Goal: Task Accomplishment & Management: Manage account settings

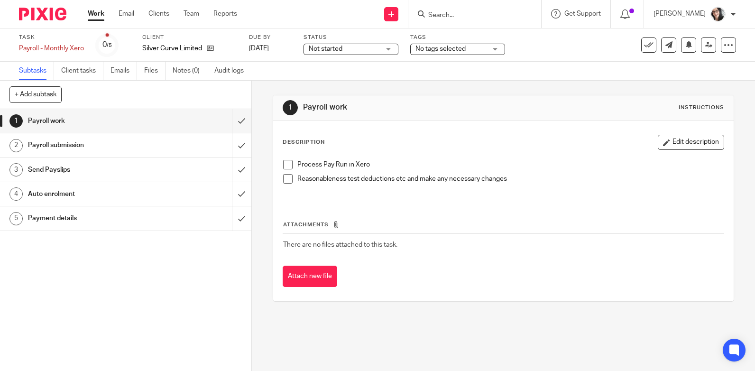
click at [64, 217] on h1 "Payment details" at bounding box center [92, 218] width 129 height 14
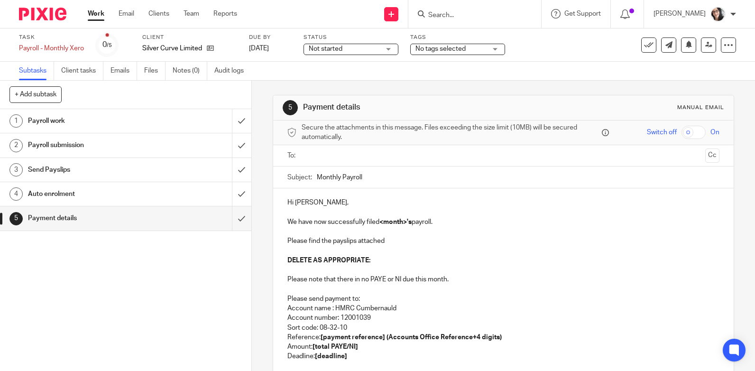
click at [348, 162] on ul at bounding box center [504, 156] width 403 height 16
click at [348, 160] on input "text" at bounding box center [503, 155] width 396 height 11
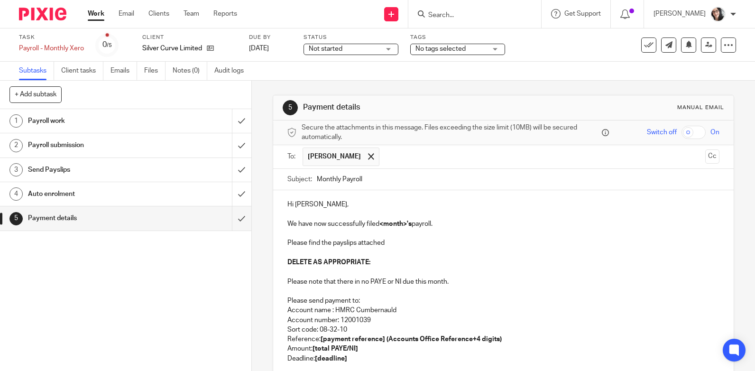
click at [384, 160] on input "text" at bounding box center [542, 156] width 317 height 18
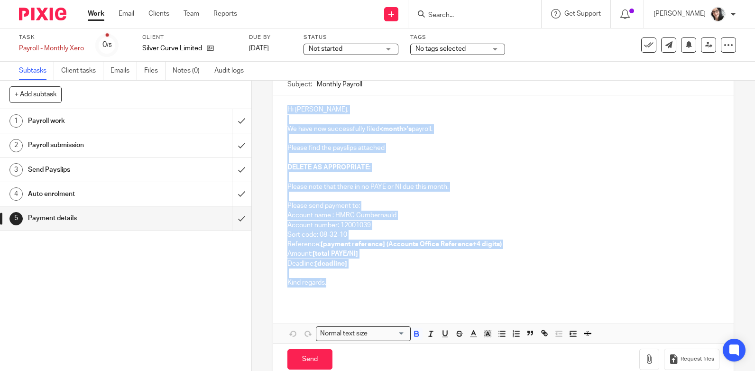
drag, startPoint x: 329, startPoint y: 286, endPoint x: 279, endPoint y: 109, distance: 183.7
click at [279, 109] on div "Hi Barry, We have now successfully filed <month>'s payroll. Please find the pay…" at bounding box center [503, 199] width 460 height 209
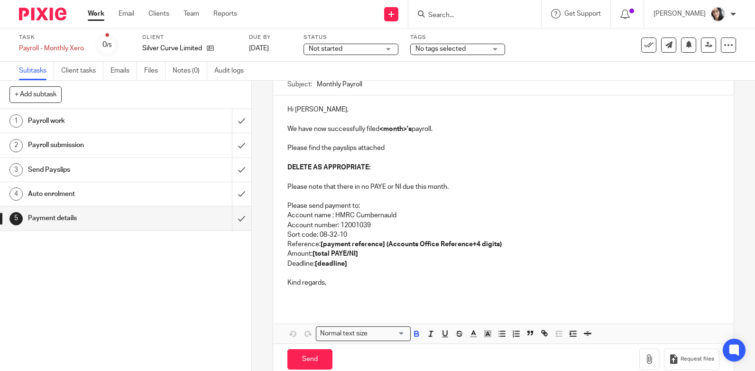
scroll to position [65, 0]
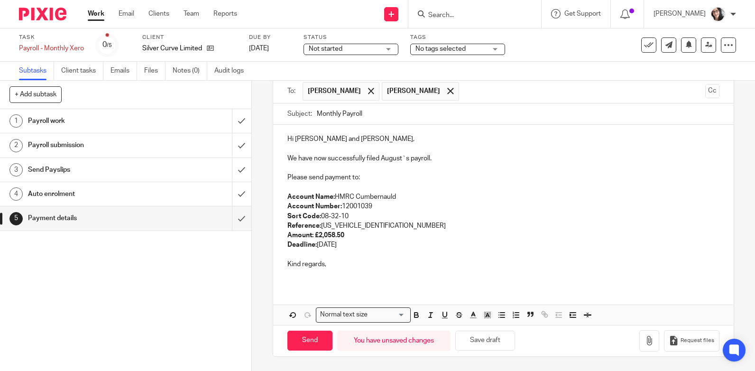
click at [352, 245] on p "Account Name: HMRC Cumbernauld Account Number: 12001039 Sort Code: 08-32-10 Ref…" at bounding box center [503, 221] width 432 height 58
click at [352, 246] on p "Account Name: HMRC Cumbernauld Account Number: 12001039 Sort Code: 08-32-10 Ref…" at bounding box center [503, 221] width 432 height 58
copy p "September"
click at [390, 156] on p "We have now successfully filed August`s payroll." at bounding box center [503, 158] width 432 height 9
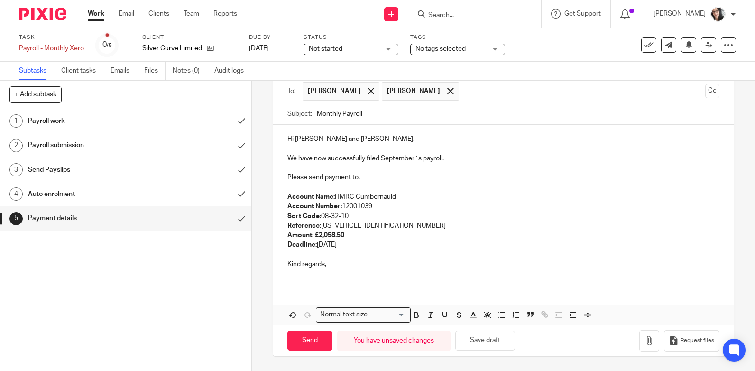
click at [403, 120] on input "Monthly Payroll" at bounding box center [518, 113] width 403 height 21
paste input "September"
type input "Monthly Payroll September"
click at [390, 228] on p "Account Name: HMRC Cumbernauld Account Number: 12001039 Sort Code: 08-32-10 Ref…" at bounding box center [503, 221] width 432 height 58
click at [357, 246] on p "Account Name: HMRC Cumbernauld Account Number: 12001039 Sort Code: 08-32-10 Ref…" at bounding box center [503, 221] width 432 height 58
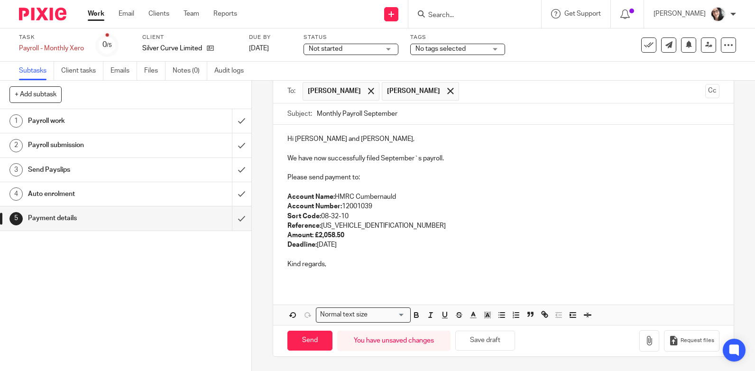
click at [357, 246] on p "Account Name: HMRC Cumbernauld Account Number: 12001039 Sort Code: 08-32-10 Ref…" at bounding box center [503, 221] width 432 height 58
click at [338, 237] on strong "£2,058.50" at bounding box center [329, 235] width 29 height 7
click at [644, 341] on icon "button" at bounding box center [648, 340] width 9 height 9
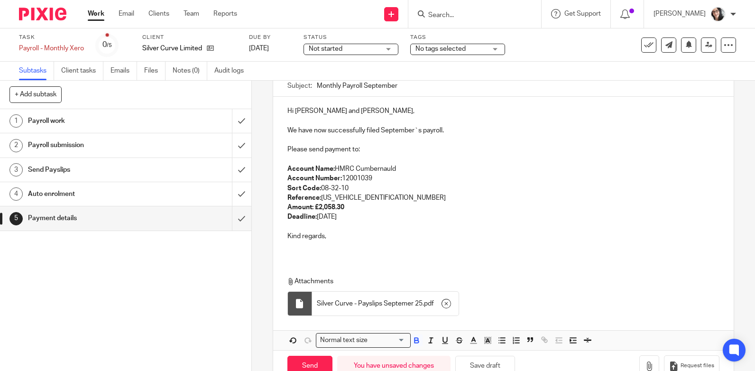
scroll to position [119, 0]
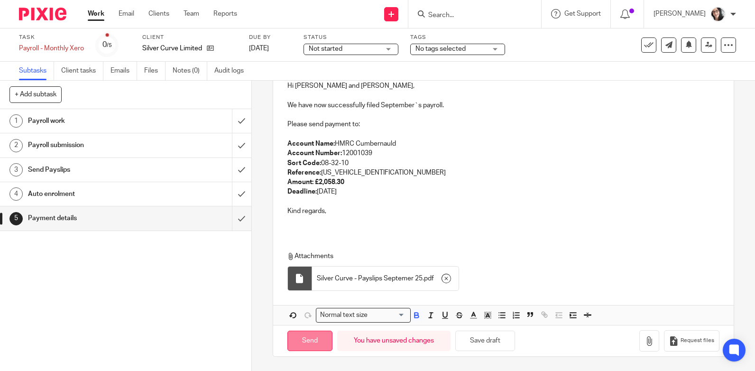
click at [318, 346] on input "Send" at bounding box center [309, 341] width 45 height 20
type input "Sent"
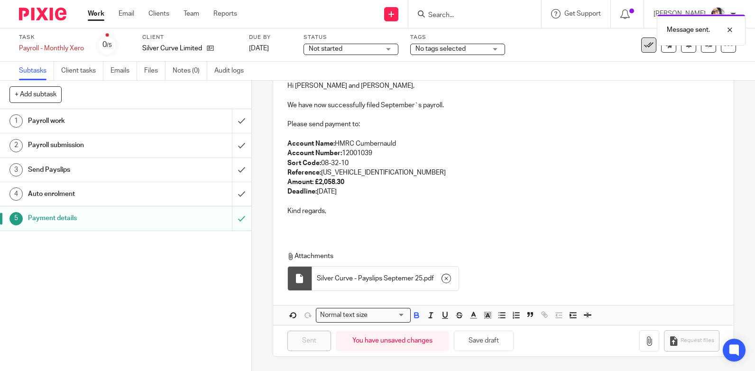
click at [645, 46] on icon at bounding box center [648, 44] width 9 height 9
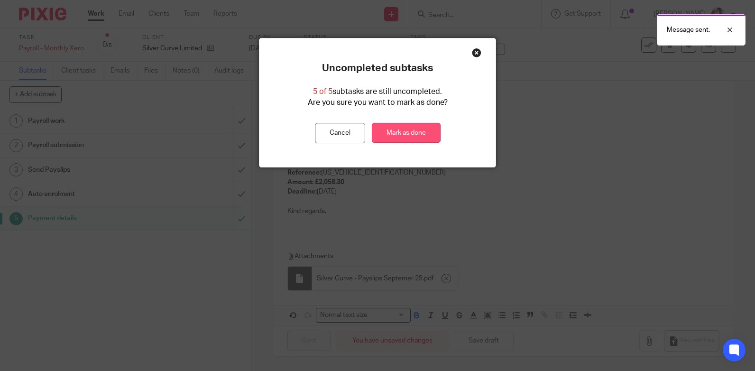
click at [412, 128] on link "Mark as done" at bounding box center [406, 133] width 69 height 20
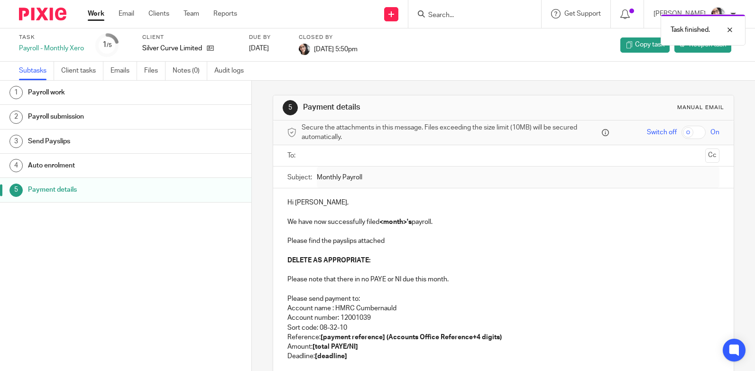
click at [518, 61] on div "Task Payroll - Monthly Xero 1 /5 Client Silver Curve Limited Due by 2025-09-06 …" at bounding box center [377, 44] width 755 height 33
click at [101, 14] on link "Work" at bounding box center [96, 13] width 17 height 9
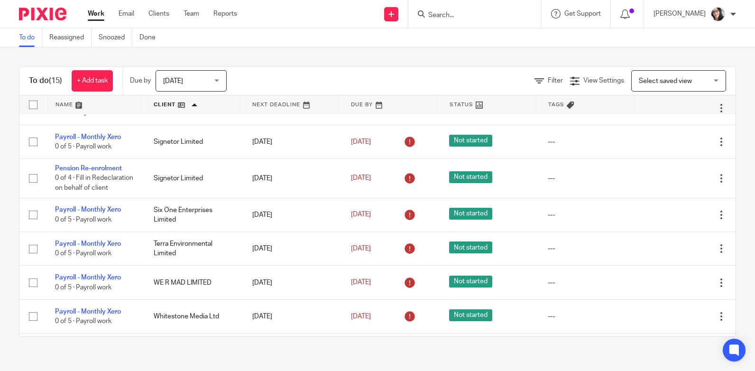
scroll to position [237, 0]
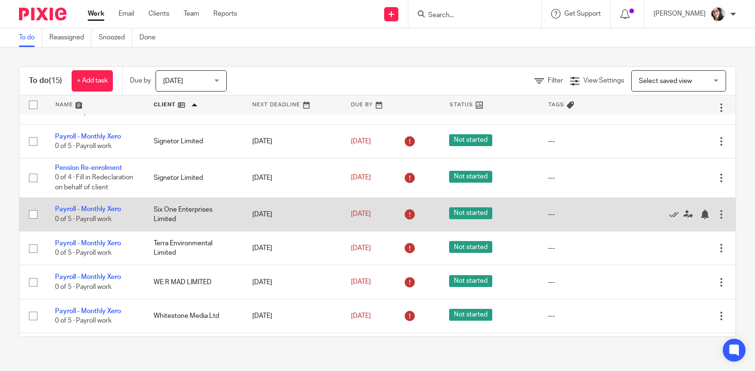
click at [174, 211] on td "Six One Enterprises Limited" at bounding box center [193, 214] width 99 height 34
click at [107, 212] on link "Payroll - Monthly Xero" at bounding box center [88, 209] width 66 height 7
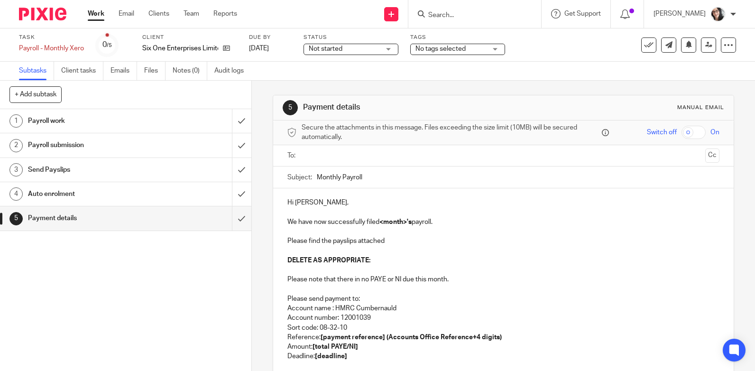
click at [347, 158] on input "text" at bounding box center [503, 155] width 396 height 11
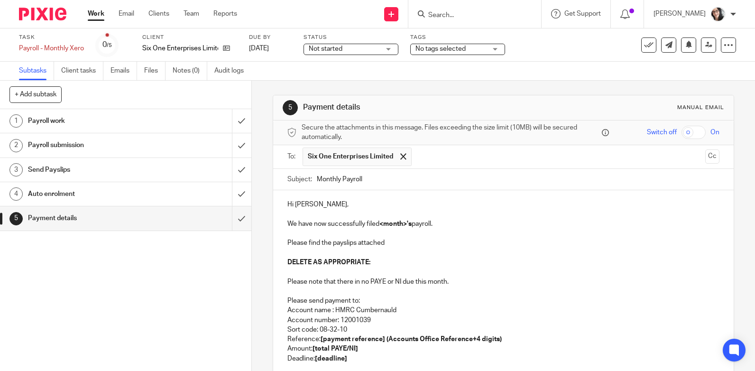
click at [405, 175] on input "Monthly Payroll" at bounding box center [518, 179] width 403 height 21
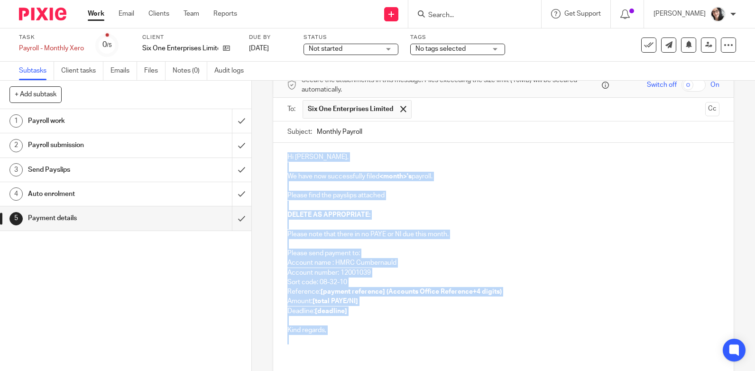
drag, startPoint x: 306, startPoint y: 348, endPoint x: 281, endPoint y: 159, distance: 190.5
click at [281, 159] on div "Hi Neil, We have now successfully filed <month>'s payroll. Please find the pays…" at bounding box center [503, 247] width 460 height 209
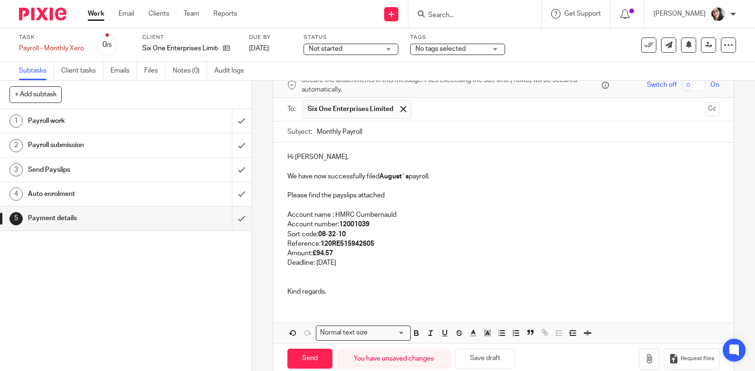
click at [353, 261] on p "Deadline: 22nd September 2025" at bounding box center [503, 262] width 432 height 9
copy p "September"
click at [385, 175] on strong "August`s" at bounding box center [393, 176] width 29 height 7
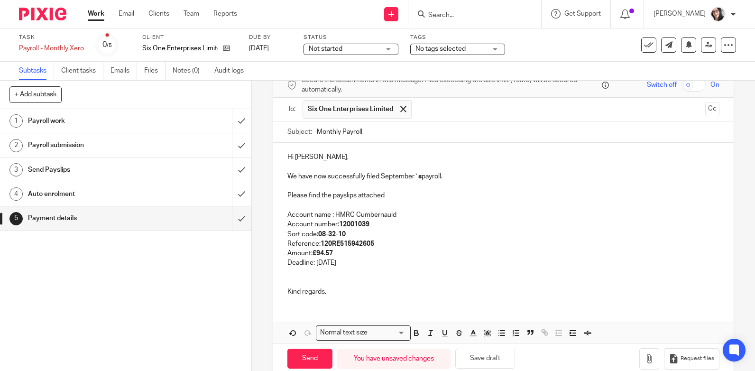
click at [429, 110] on input "text" at bounding box center [558, 109] width 285 height 18
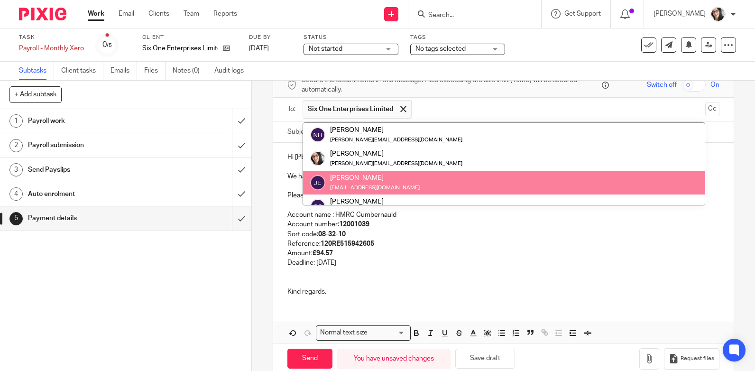
scroll to position [37, 0]
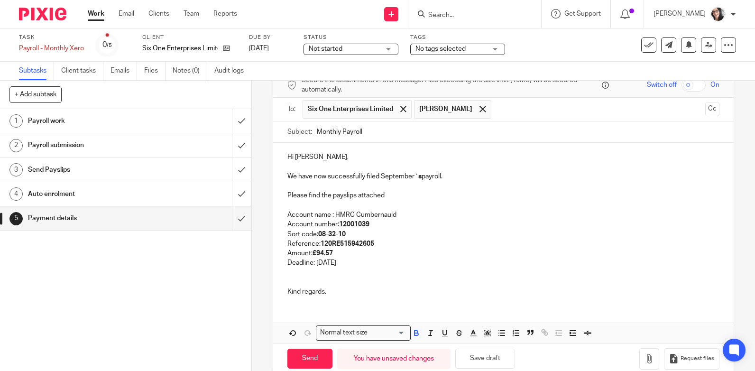
click at [449, 229] on p "Account number: 12001039" at bounding box center [503, 224] width 432 height 9
click at [477, 111] on div at bounding box center [482, 109] width 11 height 14
click at [440, 137] on input "Monthly Payroll" at bounding box center [518, 131] width 403 height 21
paste input "September"
type input "Monthly Payroll September"
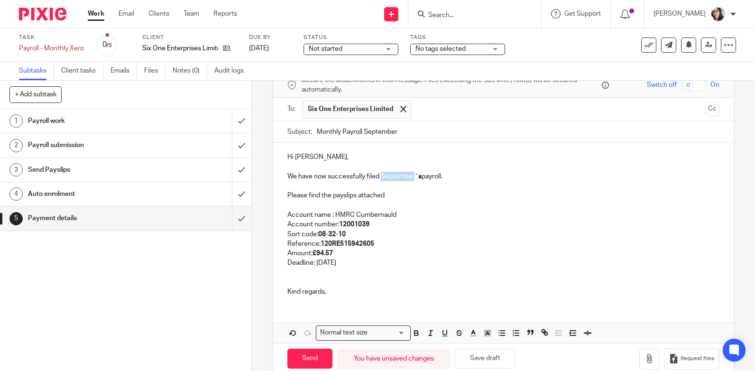
drag, startPoint x: 378, startPoint y: 178, endPoint x: 412, endPoint y: 178, distance: 33.2
click at [412, 178] on p "We have now successfully filed September `s payroll." at bounding box center [503, 176] width 432 height 9
click at [415, 334] on icon "button" at bounding box center [416, 334] width 4 height 2
click at [416, 233] on p "Sort code: 08-32-10" at bounding box center [503, 234] width 432 height 9
click at [371, 244] on strong "120RE515942605" at bounding box center [348, 243] width 54 height 7
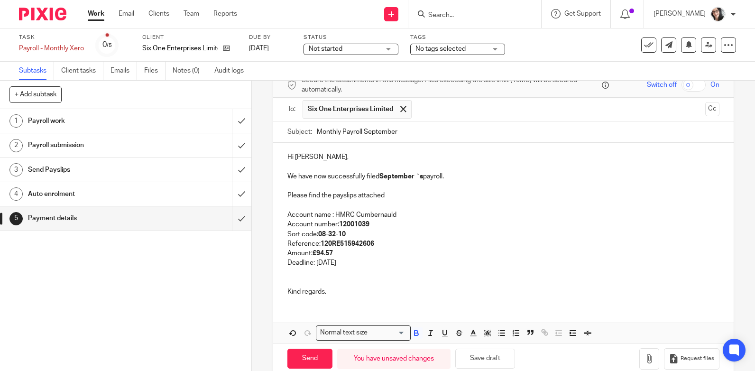
click at [351, 261] on p "Deadline: 22nd September 2025" at bounding box center [503, 262] width 432 height 9
click at [367, 269] on p at bounding box center [503, 272] width 432 height 9
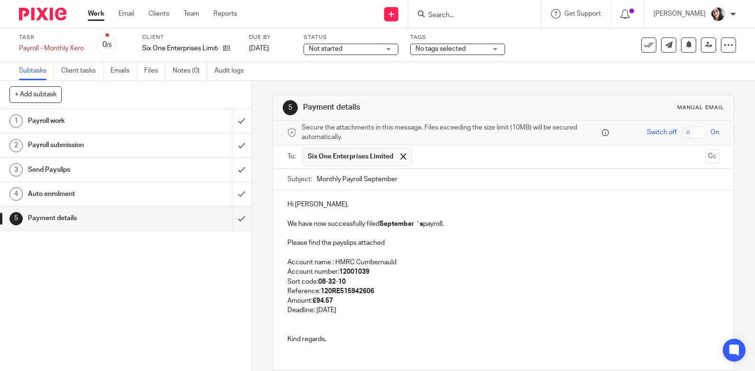
scroll to position [65, 0]
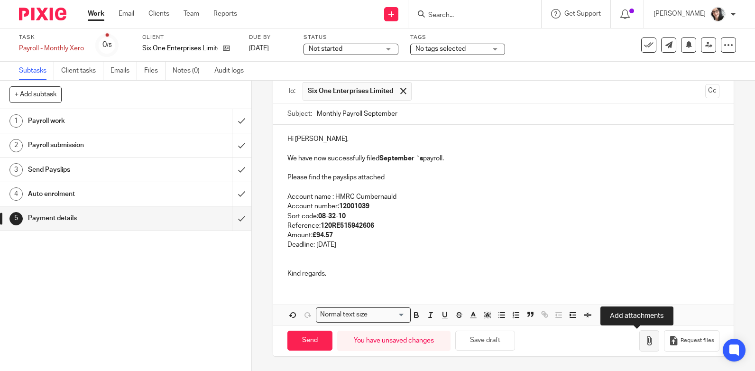
click at [644, 340] on icon "button" at bounding box center [648, 340] width 9 height 9
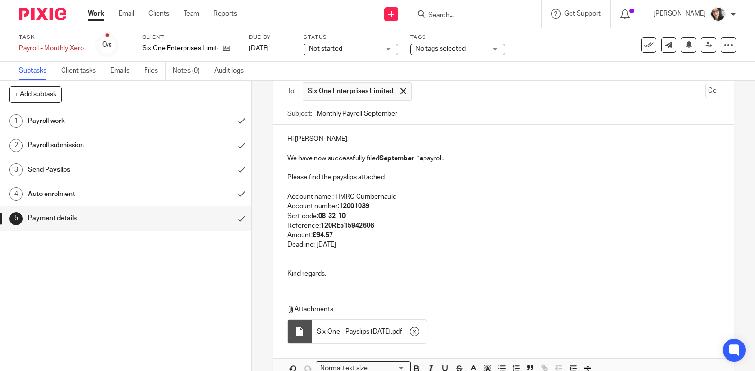
scroll to position [119, 0]
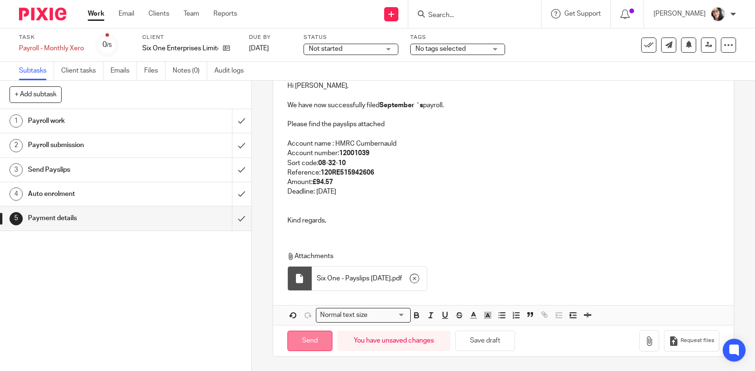
click at [313, 334] on input "Send" at bounding box center [309, 341] width 45 height 20
type input "Sent"
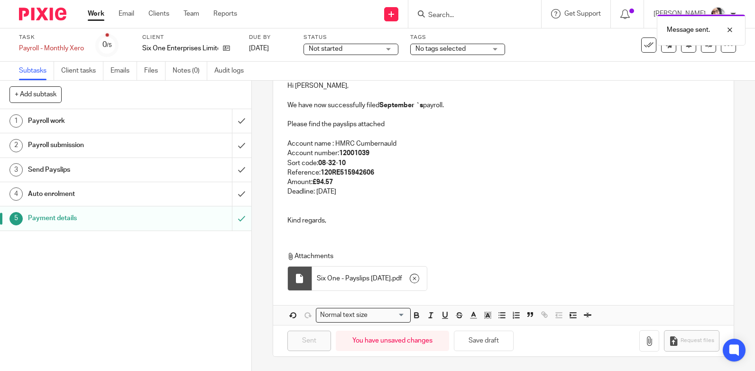
click at [643, 44] on div "Message sent." at bounding box center [561, 27] width 368 height 36
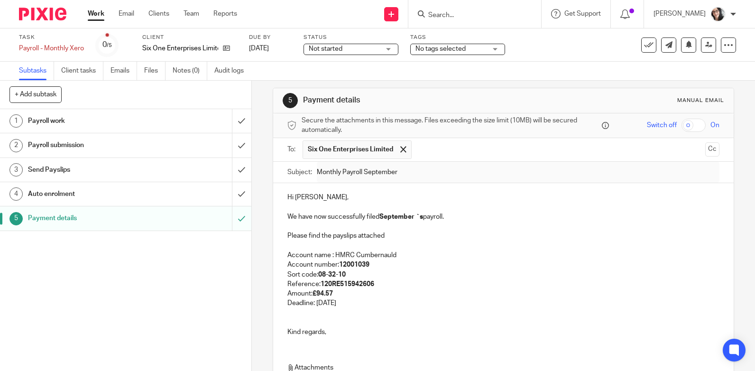
scroll to position [0, 0]
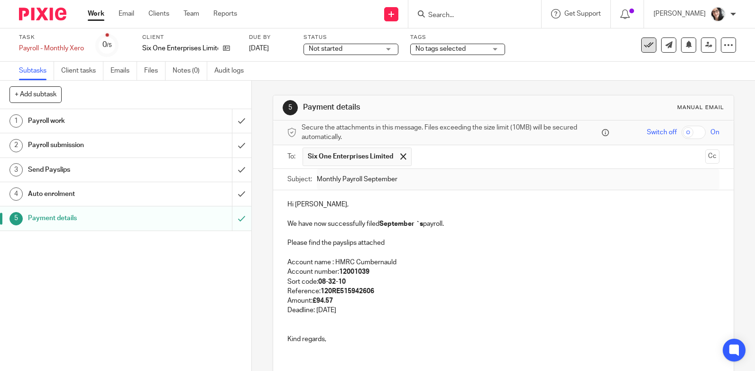
click at [644, 42] on icon at bounding box center [648, 44] width 9 height 9
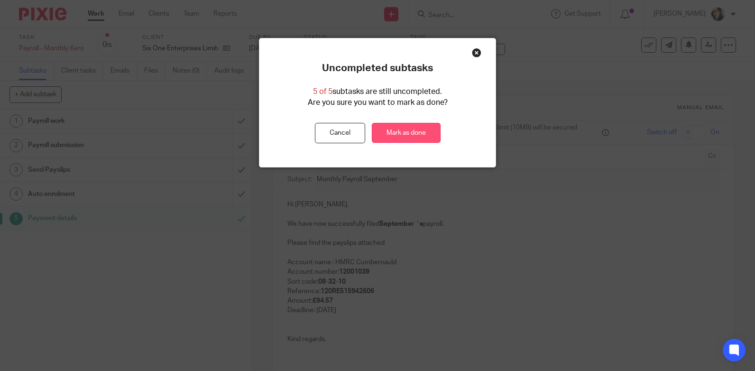
click at [415, 133] on link "Mark as done" at bounding box center [406, 133] width 69 height 20
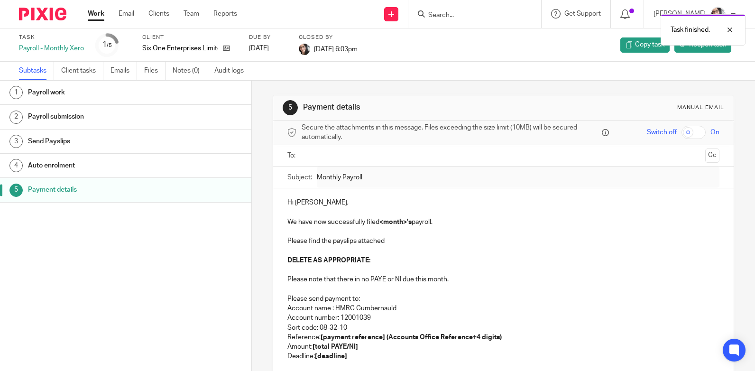
click at [99, 15] on link "Work" at bounding box center [96, 13] width 17 height 9
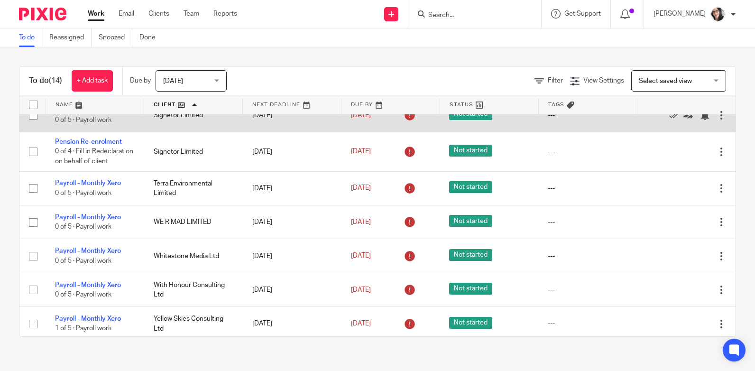
scroll to position [272, 0]
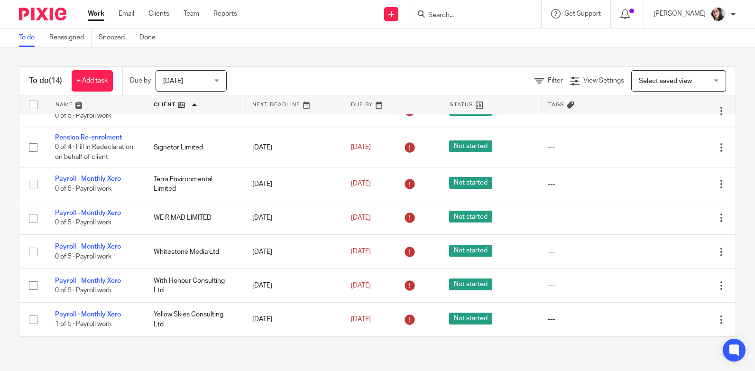
click at [95, 11] on link "Work" at bounding box center [96, 13] width 17 height 9
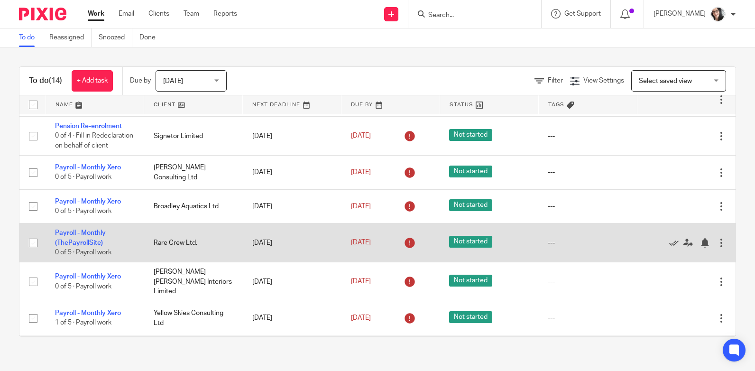
scroll to position [95, 0]
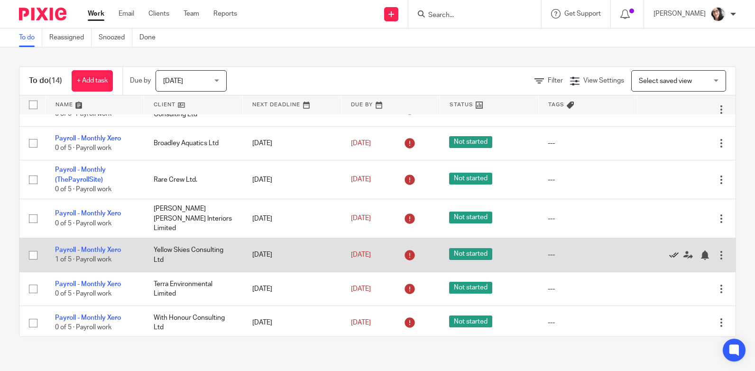
click at [669, 260] on icon at bounding box center [673, 254] width 9 height 9
click at [106, 252] on link "Payroll - Monthly Xero" at bounding box center [88, 250] width 66 height 7
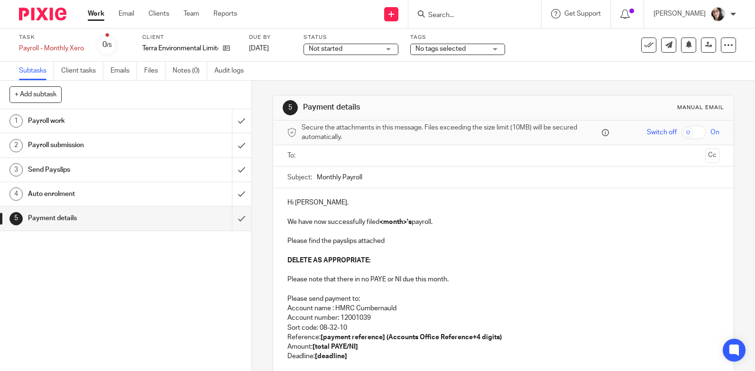
scroll to position [95, 0]
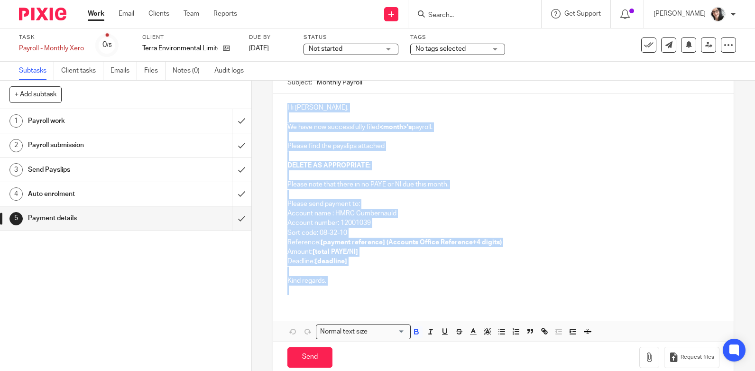
drag, startPoint x: 316, startPoint y: 298, endPoint x: 280, endPoint y: 111, distance: 190.3
click at [280, 111] on div "Hi Paul, We have now successfully filed <month>'s payroll. Please find the pays…" at bounding box center [503, 197] width 460 height 209
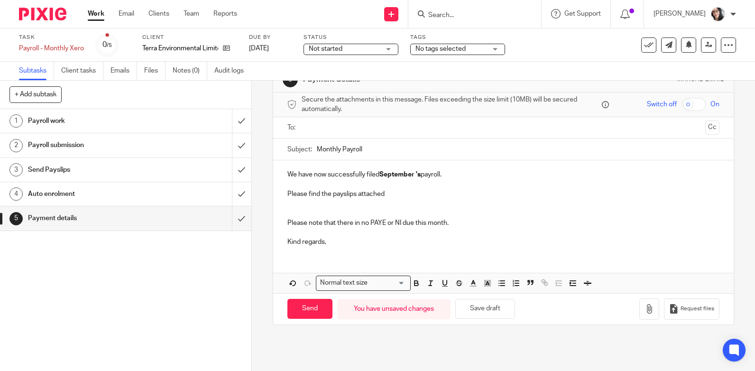
scroll to position [0, 0]
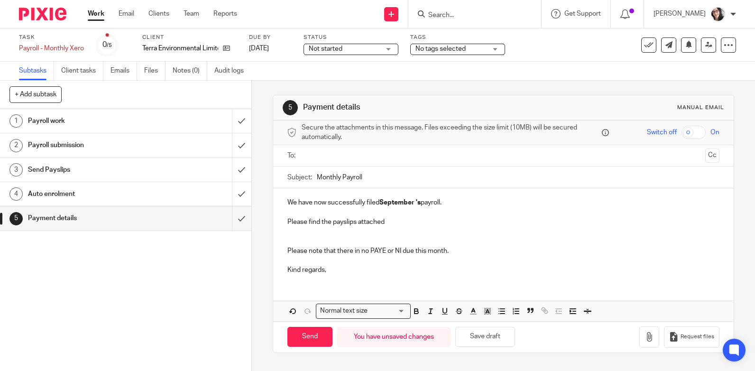
click at [287, 203] on p "We have now successfully filed September 's payroll." at bounding box center [503, 202] width 432 height 9
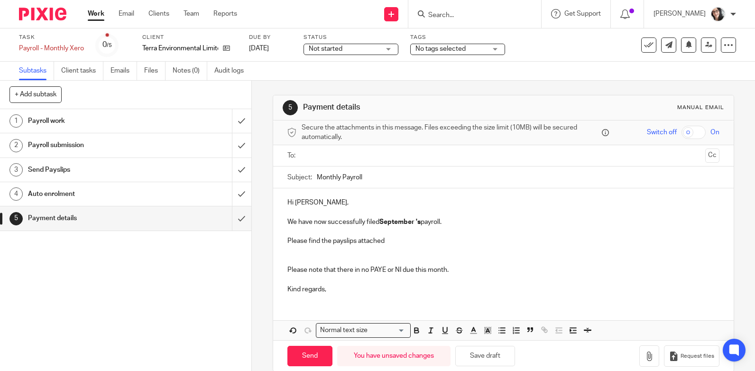
click at [311, 146] on div at bounding box center [504, 155] width 403 height 21
click at [326, 161] on ul at bounding box center [504, 156] width 403 height 16
click at [328, 157] on input "text" at bounding box center [503, 155] width 396 height 11
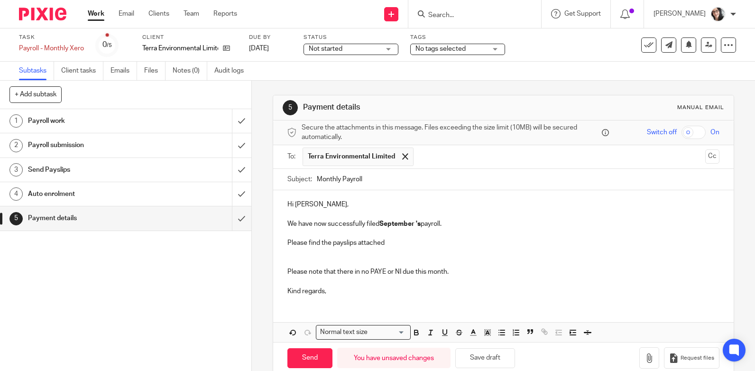
click at [396, 224] on strong "September" at bounding box center [396, 223] width 35 height 7
copy p "September"
click at [398, 178] on input "Monthly Payroll" at bounding box center [518, 179] width 403 height 21
paste input "September"
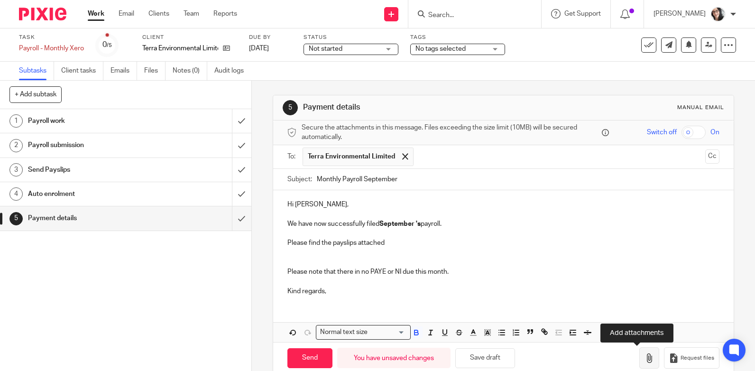
type input "Monthly Payroll September"
click at [644, 356] on icon "button" at bounding box center [648, 357] width 9 height 9
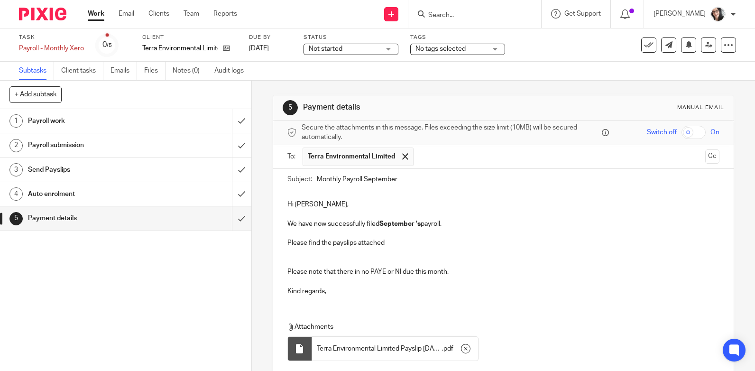
click at [328, 205] on p "Hi Paul," at bounding box center [503, 204] width 432 height 9
click at [644, 44] on icon at bounding box center [648, 44] width 9 height 9
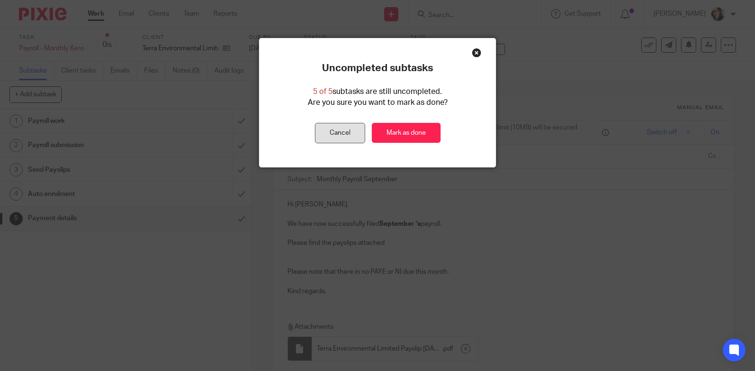
click at [355, 138] on button "Cancel" at bounding box center [340, 133] width 50 height 20
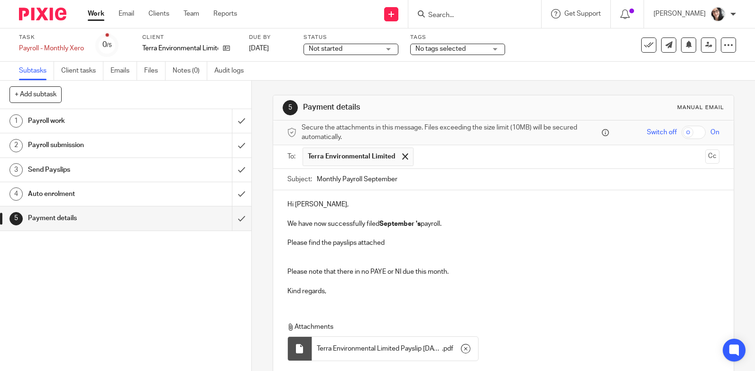
scroll to position [71, 0]
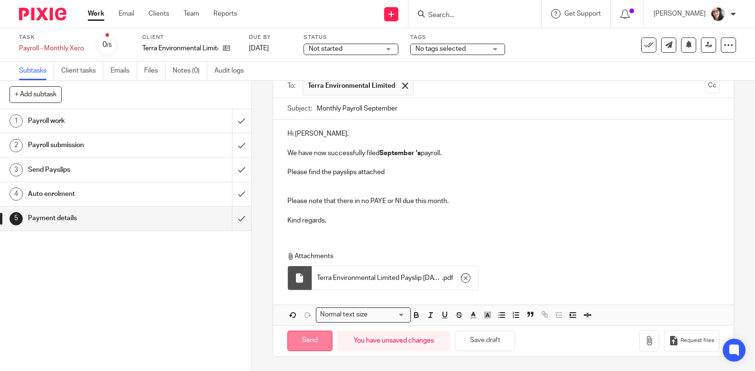
click at [317, 340] on input "Send" at bounding box center [309, 341] width 45 height 20
type input "Sent"
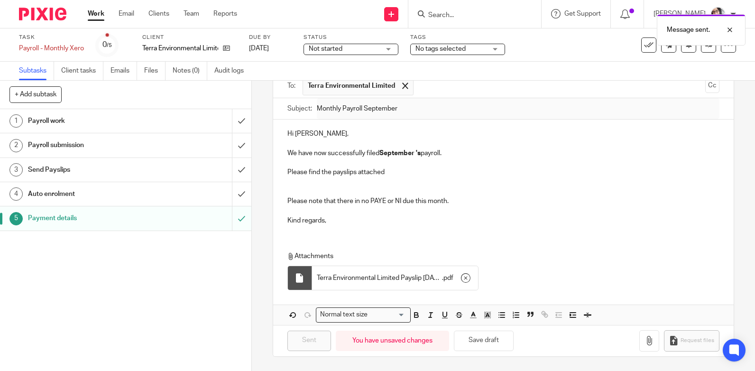
click at [637, 44] on div "Message sent." at bounding box center [561, 27] width 368 height 36
click at [644, 46] on icon at bounding box center [648, 44] width 9 height 9
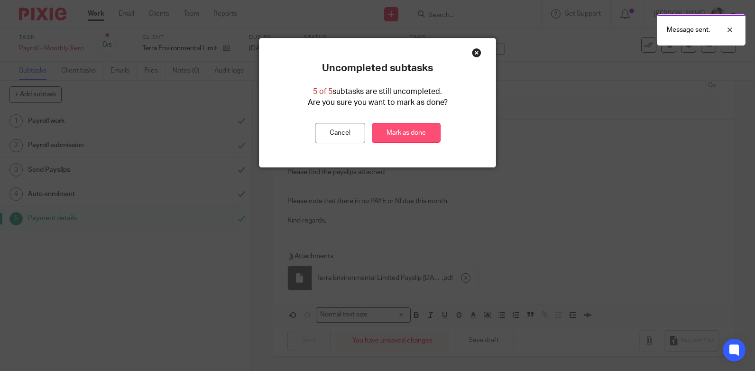
click at [392, 133] on link "Mark as done" at bounding box center [406, 133] width 69 height 20
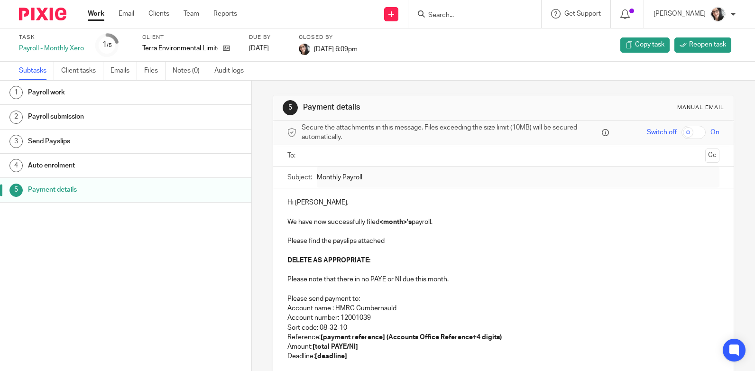
click at [89, 14] on link "Work" at bounding box center [96, 13] width 17 height 9
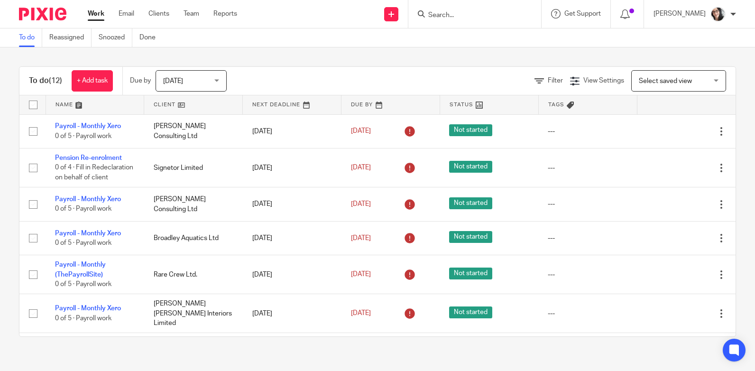
click at [167, 104] on link at bounding box center [193, 104] width 98 height 19
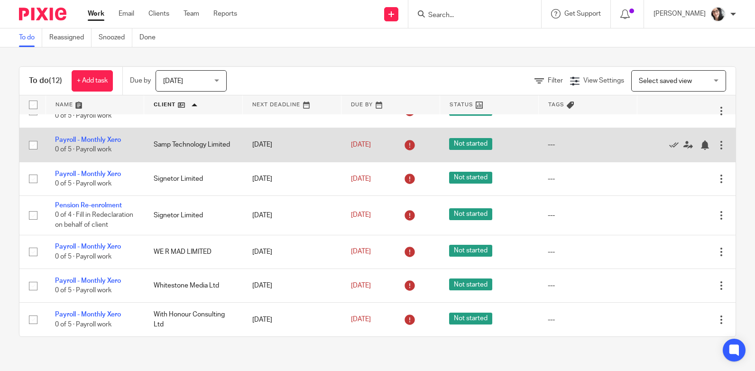
scroll to position [204, 0]
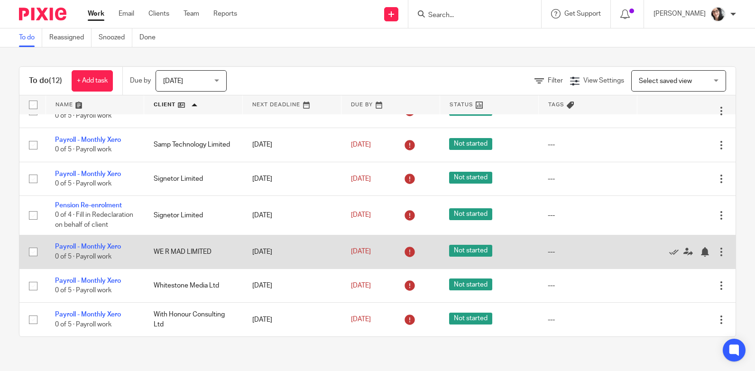
click at [183, 252] on td "WE R MAD LIMITED" at bounding box center [193, 252] width 99 height 34
click at [104, 245] on link "Payroll - Monthly Xero" at bounding box center [88, 246] width 66 height 7
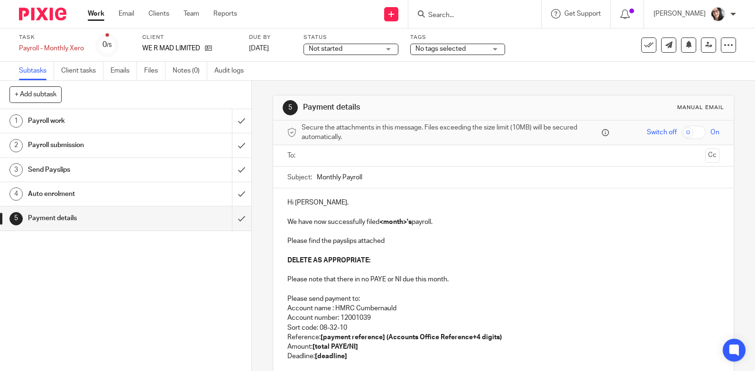
click at [349, 151] on input "text" at bounding box center [503, 155] width 396 height 11
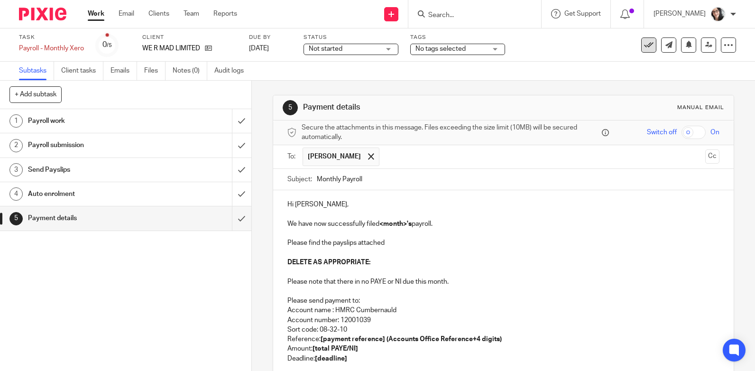
click at [644, 40] on icon at bounding box center [648, 44] width 9 height 9
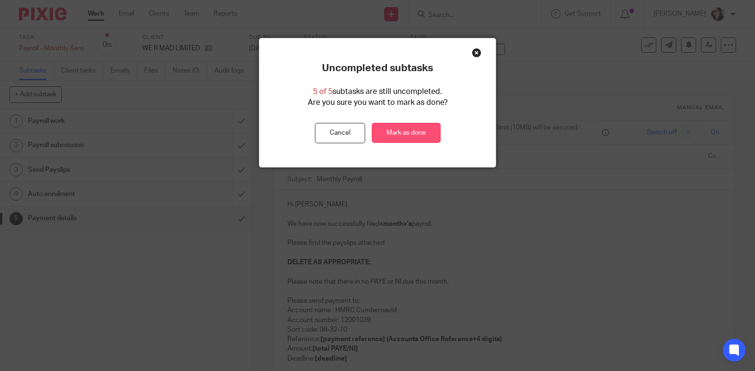
click at [415, 133] on link "Mark as done" at bounding box center [406, 133] width 69 height 20
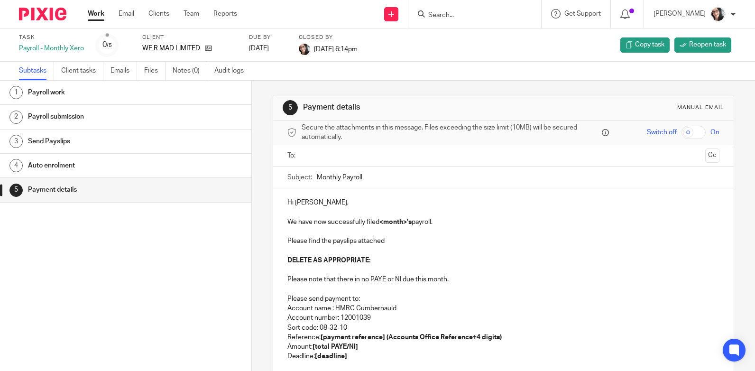
click at [101, 15] on link "Work" at bounding box center [96, 13] width 17 height 9
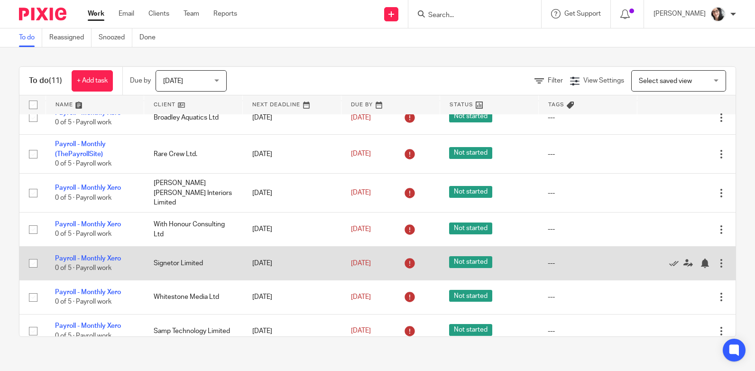
scroll to position [142, 0]
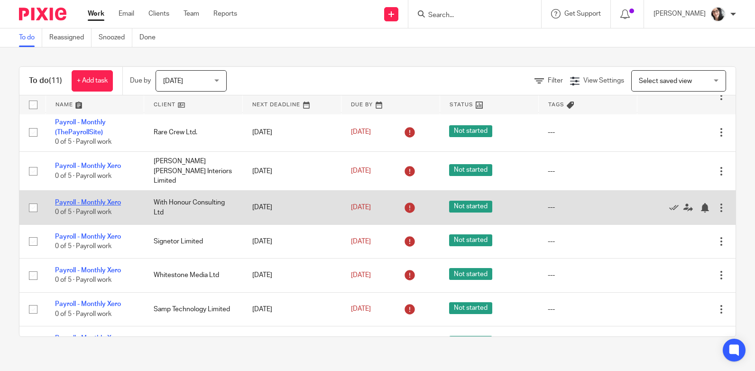
click at [108, 206] on link "Payroll - Monthly Xero" at bounding box center [88, 202] width 66 height 7
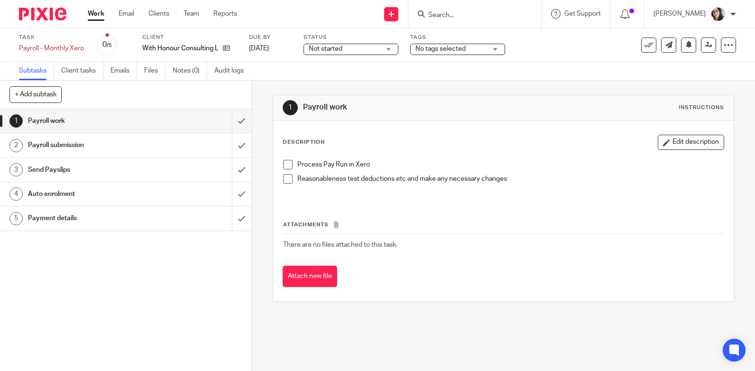
click at [66, 219] on h1 "Payment details" at bounding box center [92, 218] width 129 height 14
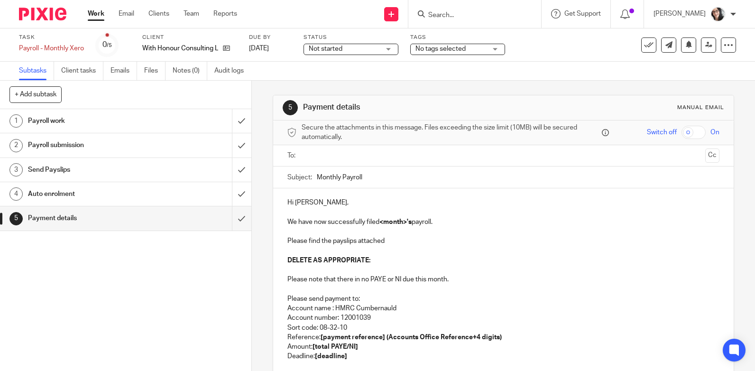
click at [368, 154] on input "text" at bounding box center [503, 155] width 396 height 11
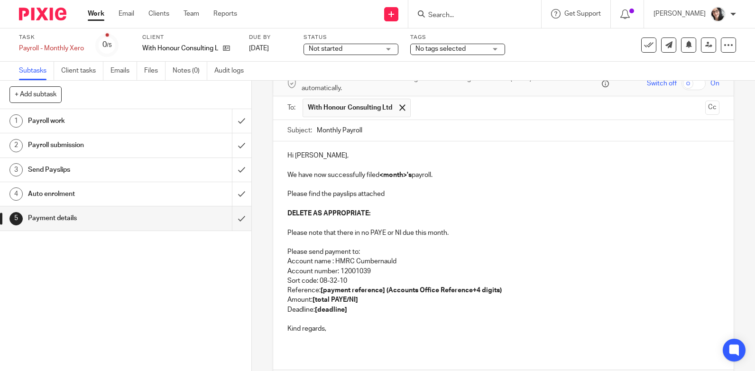
scroll to position [113, 0]
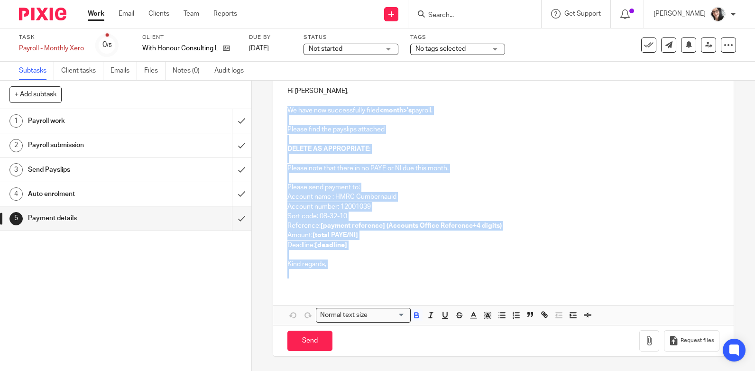
drag, startPoint x: 312, startPoint y: 279, endPoint x: 285, endPoint y: 115, distance: 165.8
click at [285, 115] on div "Hi [PERSON_NAME], We have now successfully filed <month>'s payroll. Please find…" at bounding box center [503, 181] width 460 height 209
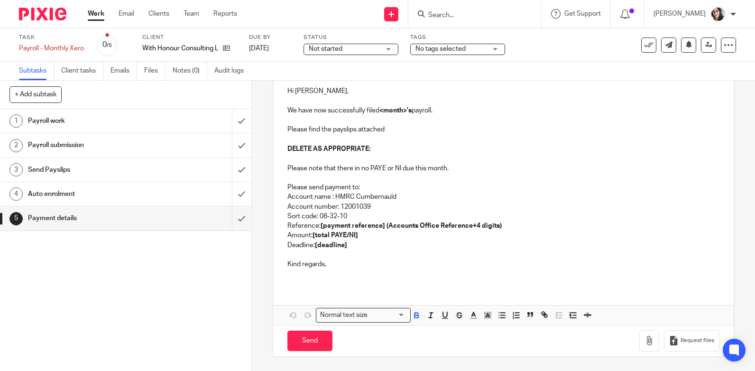
scroll to position [59, 0]
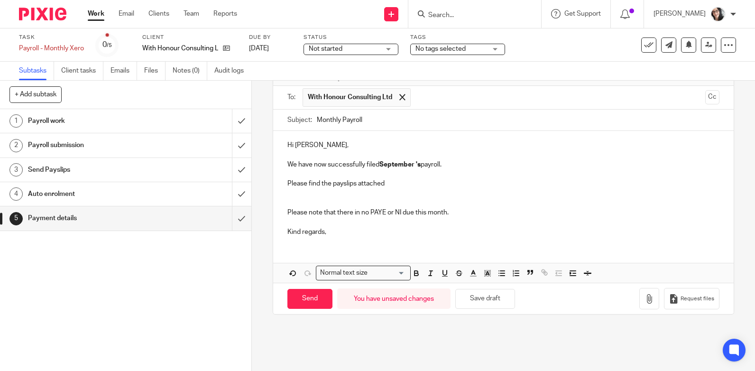
click at [395, 165] on strong "September" at bounding box center [396, 164] width 35 height 7
click at [395, 165] on form "Secure the attachments in this message. Files exceeding the size limit (10MB) w…" at bounding box center [503, 187] width 460 height 253
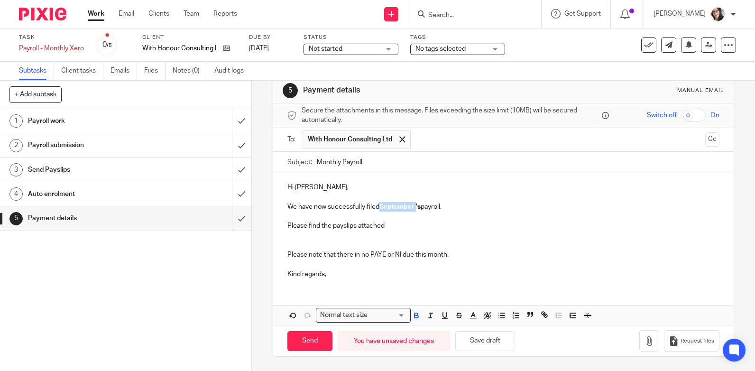
copy p "September"
click at [423, 155] on input "Monthly Payroll" at bounding box center [518, 162] width 403 height 21
paste input "September"
type input "Monthly Payroll September"
click at [644, 340] on icon "button" at bounding box center [648, 340] width 9 height 9
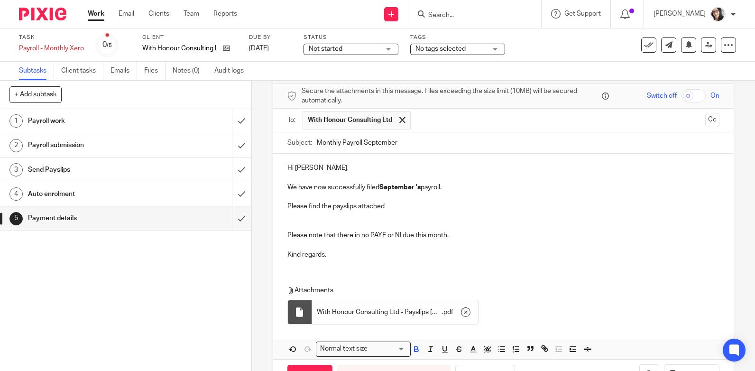
scroll to position [71, 0]
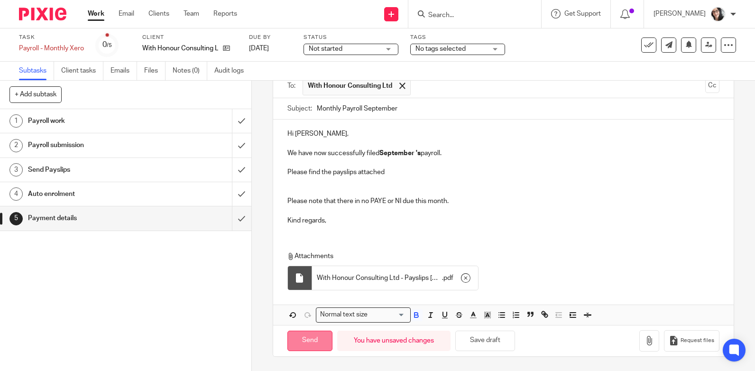
click at [293, 345] on input "Send" at bounding box center [309, 341] width 45 height 20
type input "Sent"
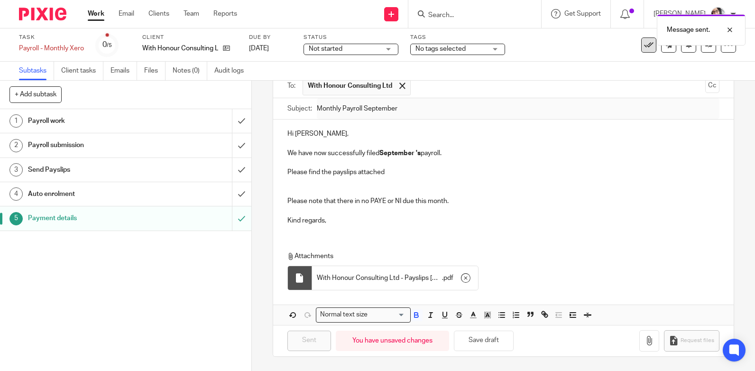
click at [644, 47] on icon at bounding box center [648, 44] width 9 height 9
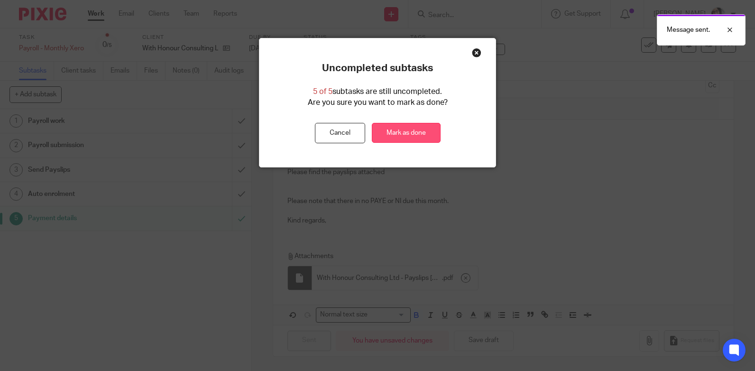
click at [412, 136] on link "Mark as done" at bounding box center [406, 133] width 69 height 20
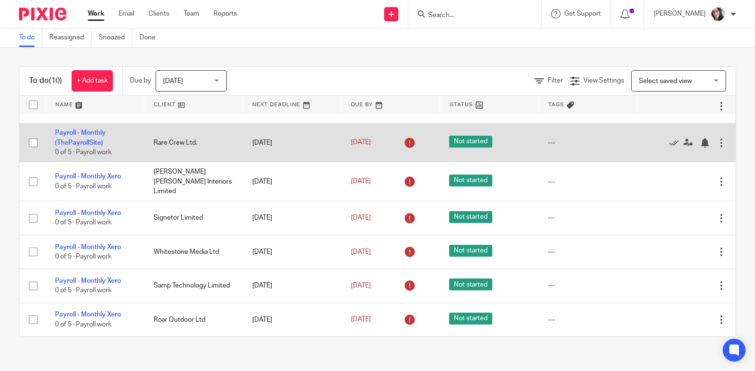
scroll to position [89, 0]
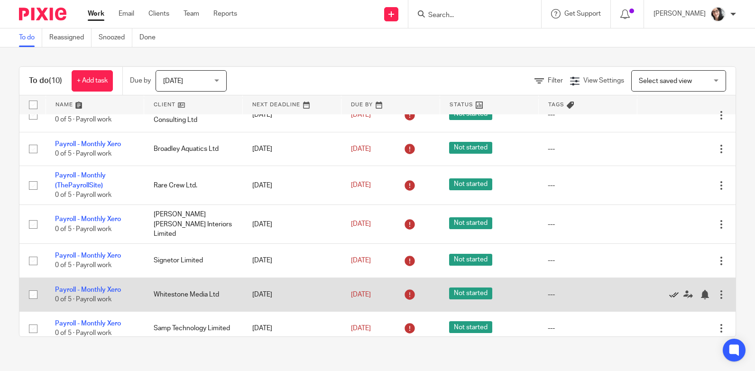
click at [669, 299] on icon at bounding box center [673, 294] width 9 height 9
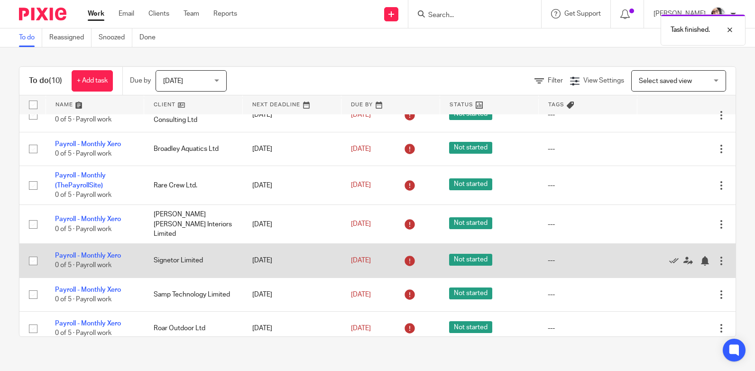
scroll to position [0, 0]
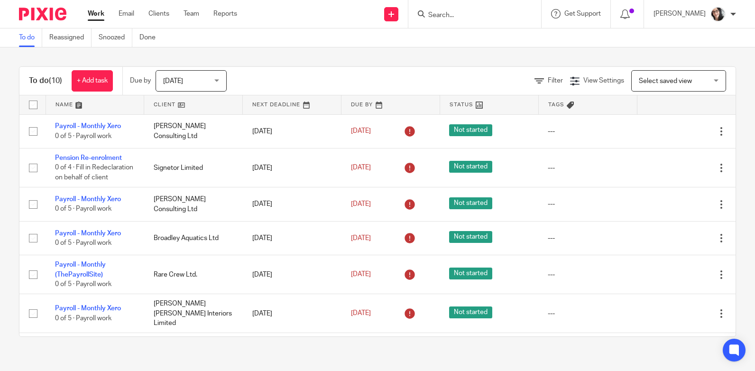
click at [451, 8] on form at bounding box center [477, 14] width 101 height 12
click at [452, 15] on input "Search" at bounding box center [469, 15] width 85 height 9
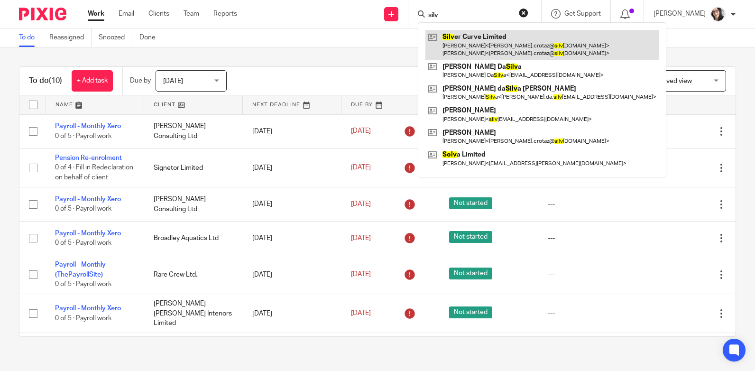
type input "silv"
click at [456, 36] on link at bounding box center [541, 44] width 233 height 29
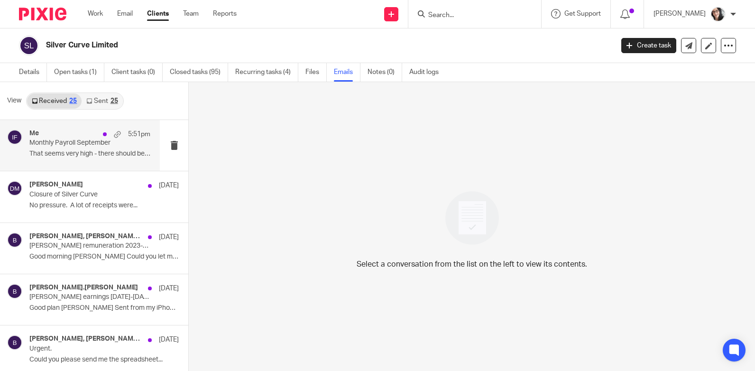
click at [83, 139] on p "Monthly Payroll September" at bounding box center [77, 143] width 97 height 8
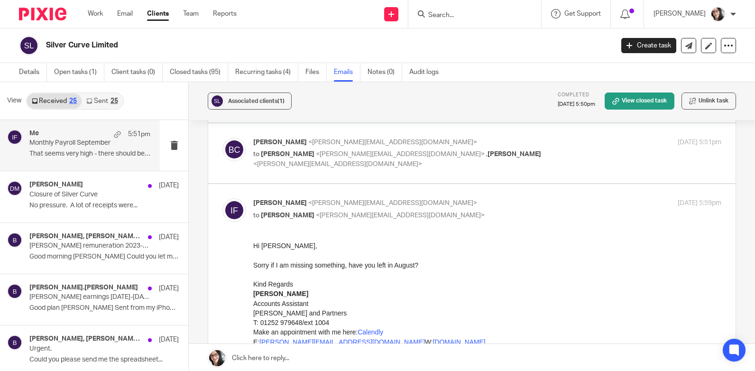
scroll to position [95, 0]
click at [339, 156] on span "<[PERSON_NAME][EMAIL_ADDRESS][DOMAIN_NAME]>" at bounding box center [400, 153] width 169 height 7
checkbox input "true"
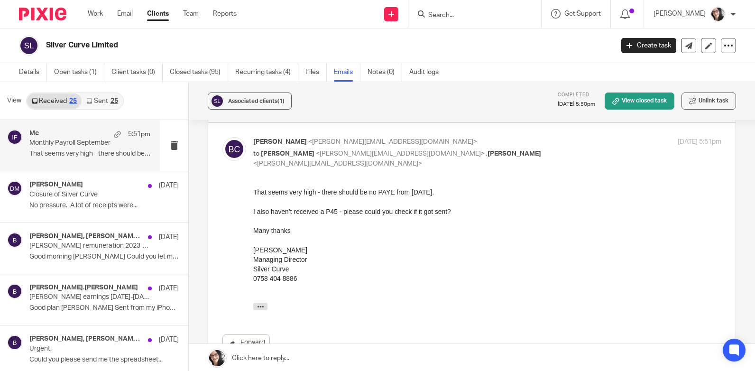
scroll to position [0, 0]
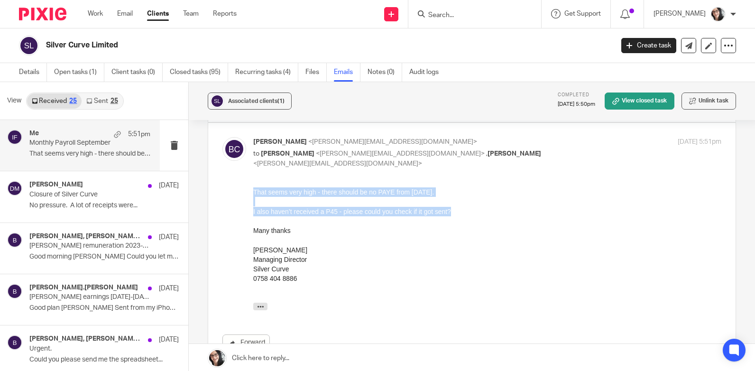
drag, startPoint x: 254, startPoint y: 196, endPoint x: 479, endPoint y: 210, distance: 225.2
click at [479, 210] on div "That seems very high - there should be no PAYE from [DATE]. I also haven’t rece…" at bounding box center [487, 251] width 468 height 128
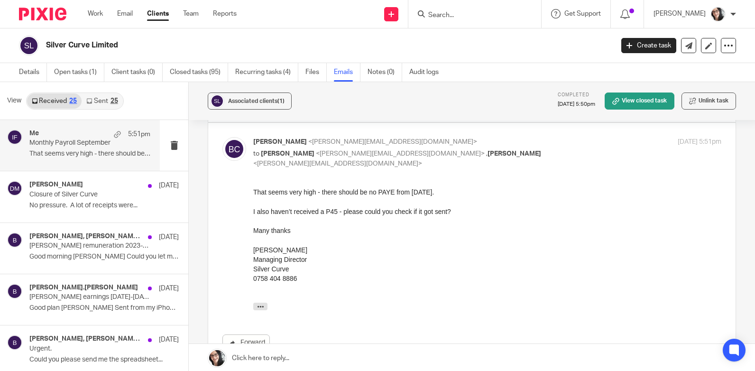
drag, startPoint x: 479, startPoint y: 210, endPoint x: 456, endPoint y: 259, distance: 53.9
click at [456, 259] on div "Managing Director Silver Curve" at bounding box center [487, 264] width 468 height 19
drag, startPoint x: 293, startPoint y: 251, endPoint x: 496, endPoint y: 441, distance: 277.8
click at [253, 253] on html "That seems very high - there should be no PAYE from 1st September. I also haven…" at bounding box center [487, 251] width 468 height 128
copy div "[PERSON_NAME]"
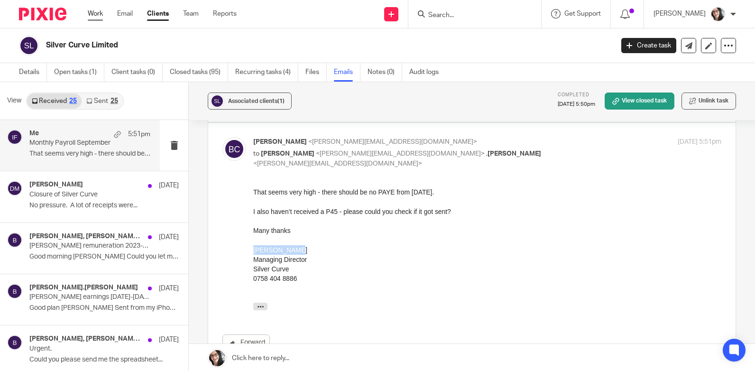
click at [95, 12] on link "Work" at bounding box center [95, 13] width 15 height 9
